Goal: Information Seeking & Learning: Learn about a topic

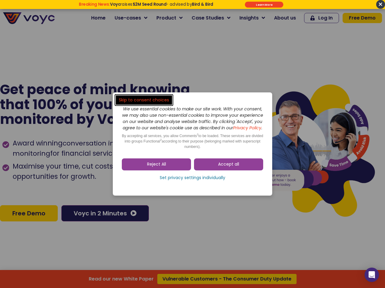
click at [228, 168] on span "Accept all" at bounding box center [228, 165] width 21 height 6
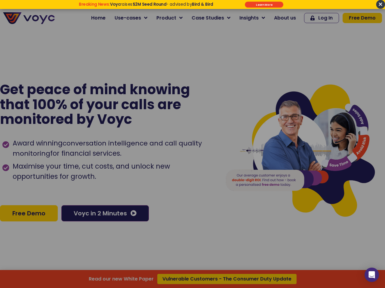
click at [156, 168] on div at bounding box center [192, 144] width 385 height 288
click at [192, 181] on div "Read our new White Paper Vulnerable Customers - The Consumer Duty Update" at bounding box center [192, 144] width 385 height 288
